Goal: Transaction & Acquisition: Purchase product/service

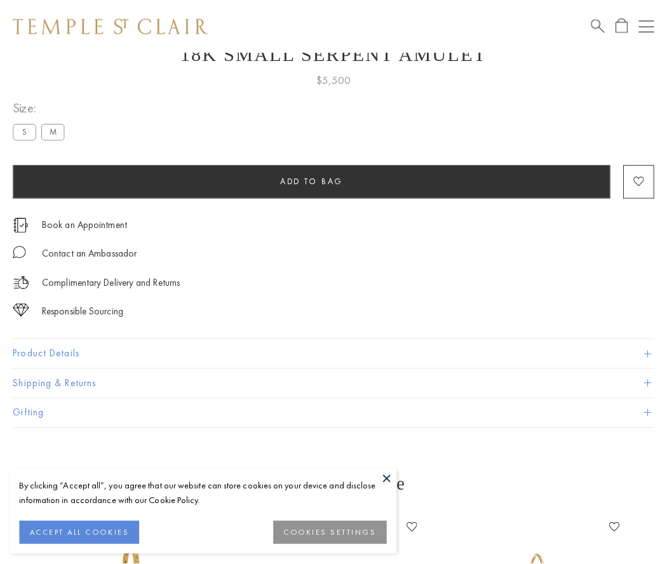
scroll to position [51, 0]
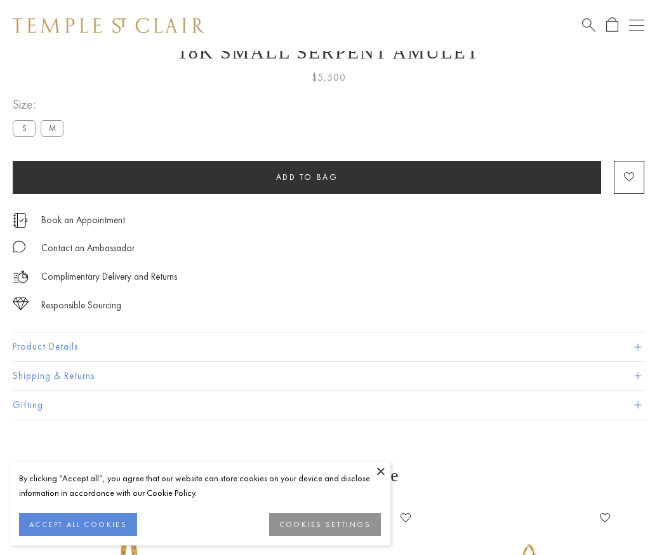
click at [307, 177] on span "Add to bag" at bounding box center [307, 177] width 62 height 11
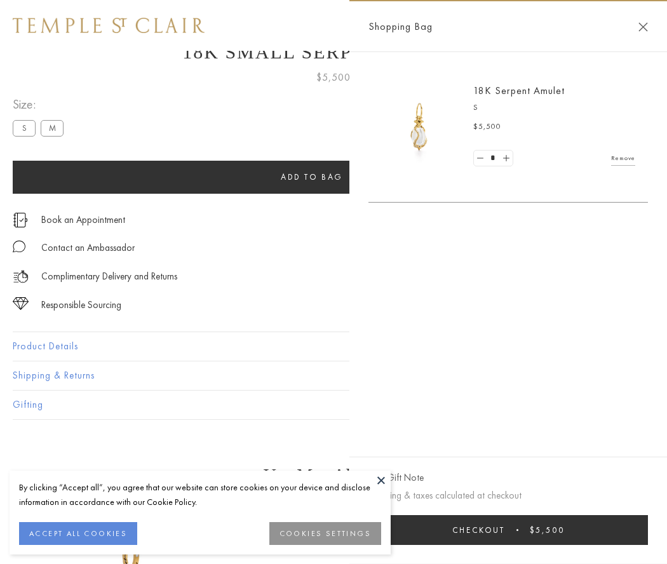
click at [508, 530] on button "Checkout $5,500" at bounding box center [508, 530] width 280 height 30
